Goal: Transaction & Acquisition: Subscribe to service/newsletter

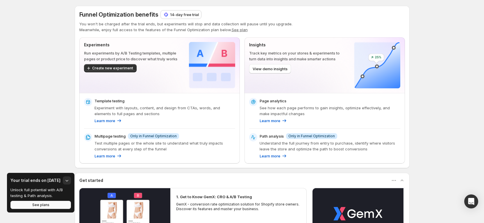
click at [31, 202] on button "See plans" at bounding box center [40, 204] width 61 height 8
click at [178, 16] on p "14-day free trial" at bounding box center [184, 15] width 29 height 6
